Goal: Transaction & Acquisition: Download file/media

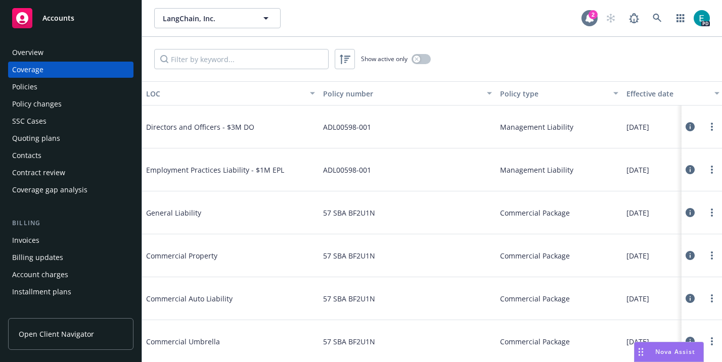
click at [587, 17] on icon at bounding box center [589, 18] width 8 height 9
click at [653, 16] on icon at bounding box center [656, 18] width 9 height 9
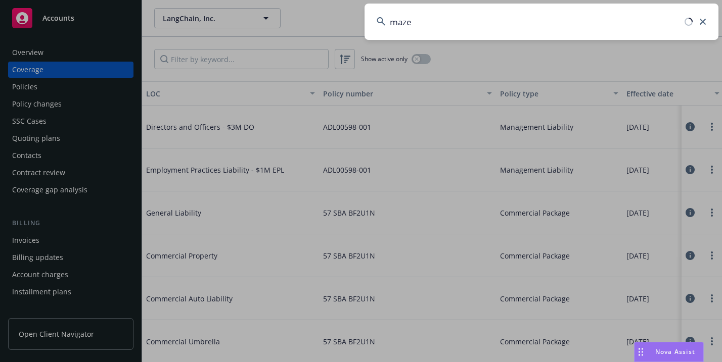
type input "maze"
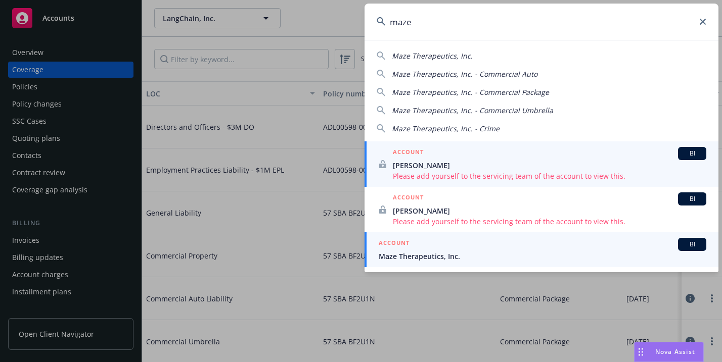
click at [411, 255] on span "Maze Therapeutics, Inc." at bounding box center [542, 256] width 327 height 11
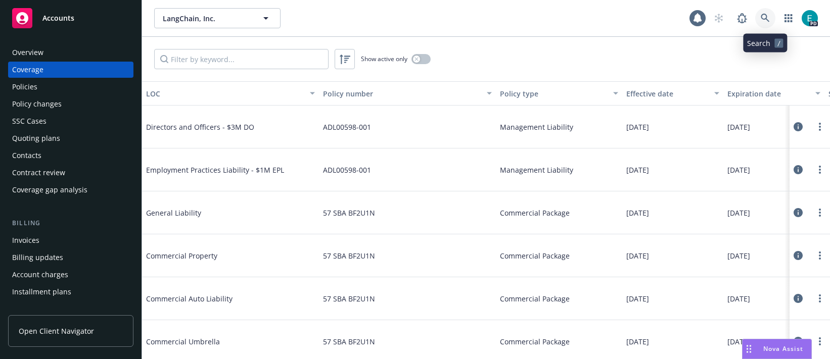
click at [721, 19] on icon at bounding box center [765, 18] width 9 height 9
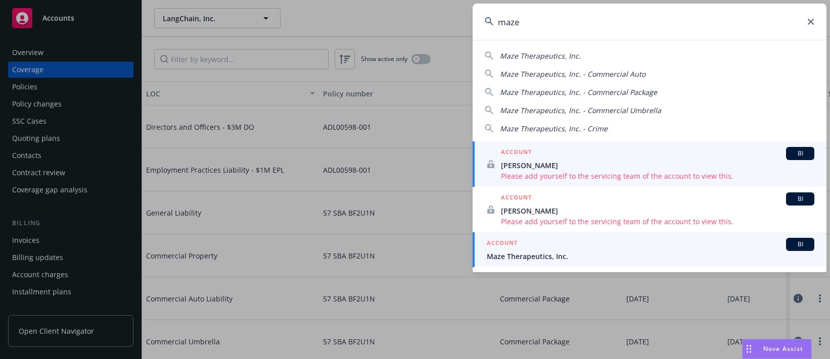
type input "maze"
click at [517, 258] on span "Maze Therapeutics, Inc." at bounding box center [650, 256] width 327 height 11
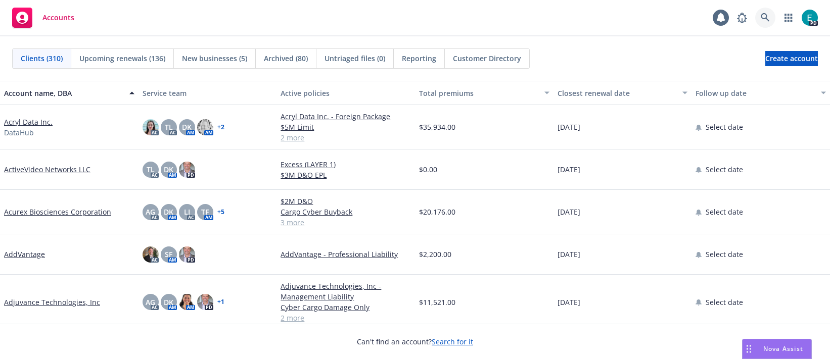
click at [763, 19] on icon at bounding box center [765, 17] width 9 height 9
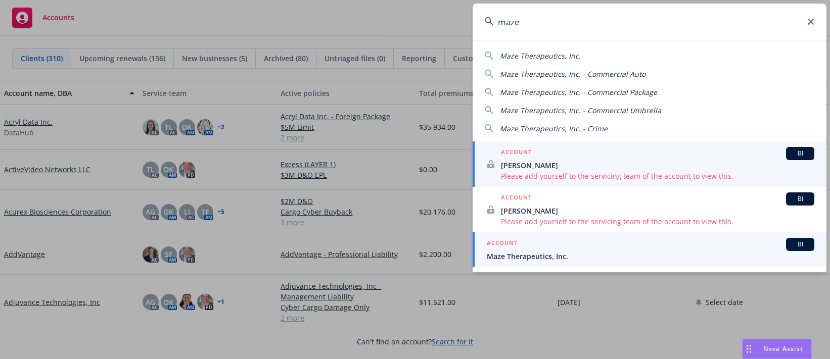
type input "maze"
click at [526, 260] on span "Maze Therapeutics, Inc." at bounding box center [650, 256] width 327 height 11
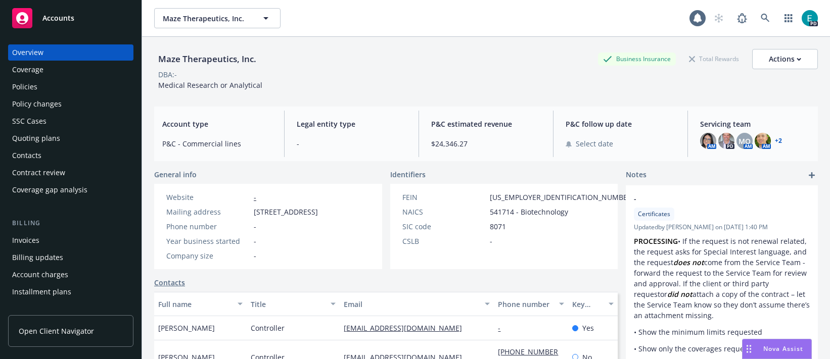
click at [36, 86] on div "Policies" at bounding box center [70, 87] width 117 height 16
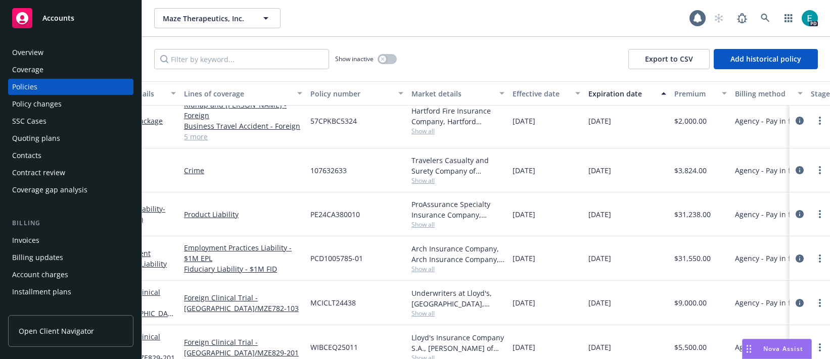
scroll to position [258, 0]
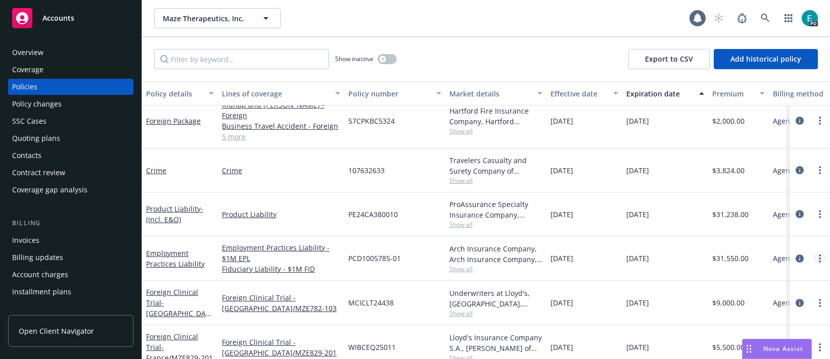
click at [820, 258] on circle "more" at bounding box center [820, 259] width 2 height 2
click at [170, 249] on link "Employment Practices Liability" at bounding box center [175, 259] width 59 height 20
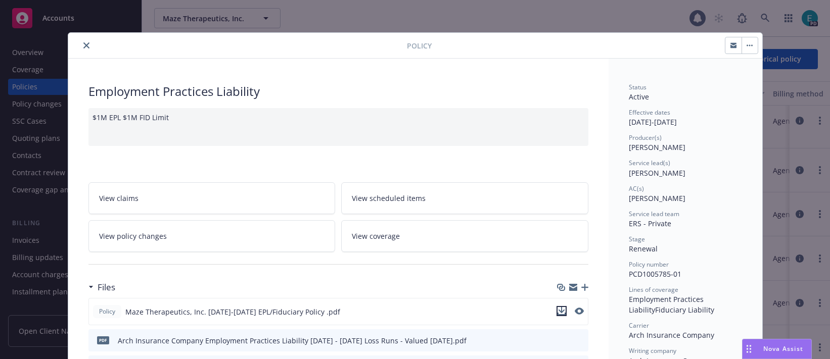
click at [560, 312] on icon "download file" at bounding box center [561, 311] width 8 height 8
